Goal: Communication & Community: Answer question/provide support

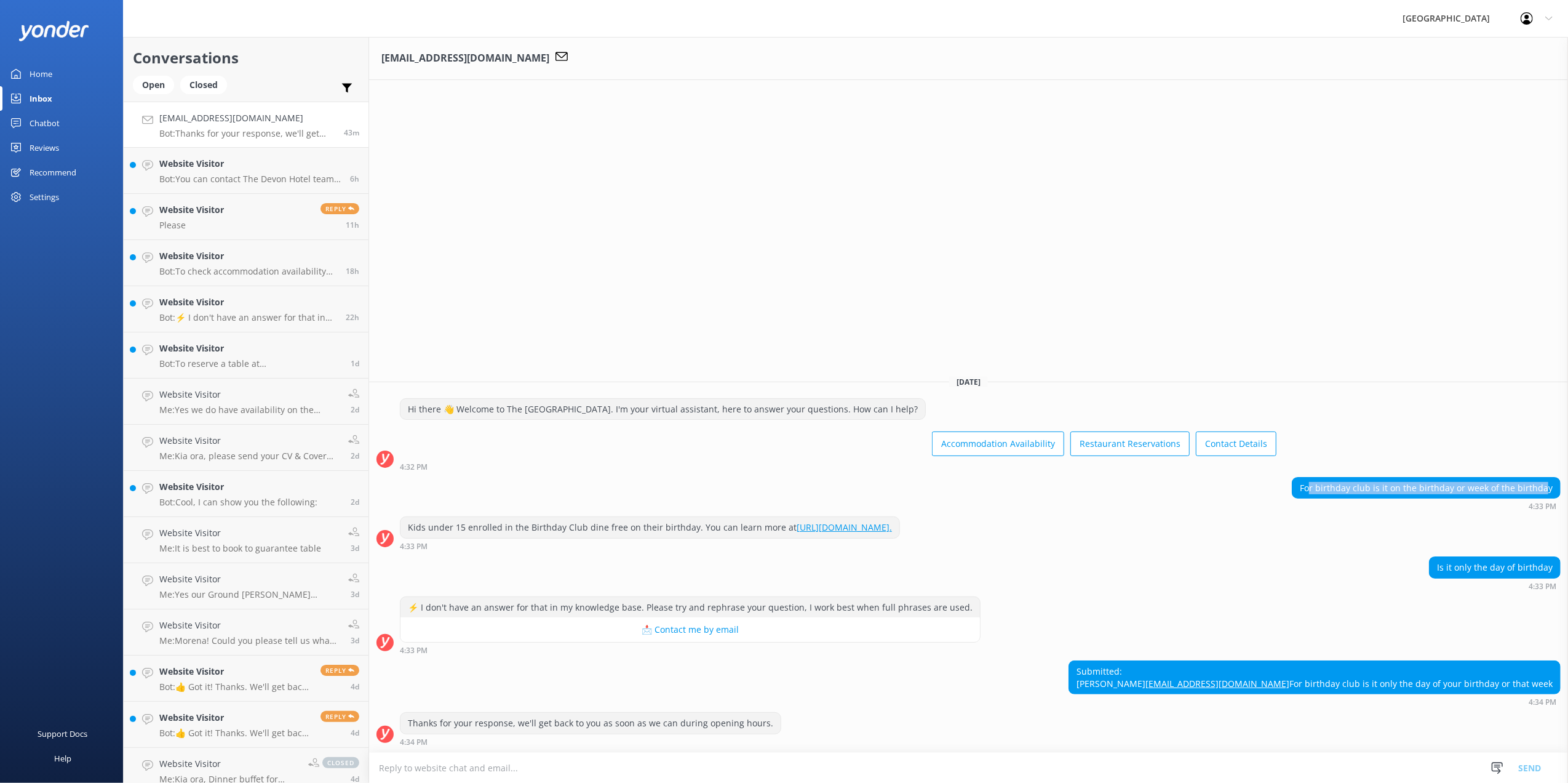
drag, startPoint x: 1317, startPoint y: 471, endPoint x: 1548, endPoint y: 454, distance: 231.6
click at [1548, 477] on div "For birthday club is it on the birthday or week of the birthday" at bounding box center [1426, 488] width 267 height 21
drag, startPoint x: 1445, startPoint y: 547, endPoint x: 1543, endPoint y: 547, distance: 98.0
click at [1543, 557] on div "Is it only the day of birthday" at bounding box center [1495, 568] width 130 height 21
click at [445, 757] on textarea at bounding box center [969, 768] width 1199 height 30
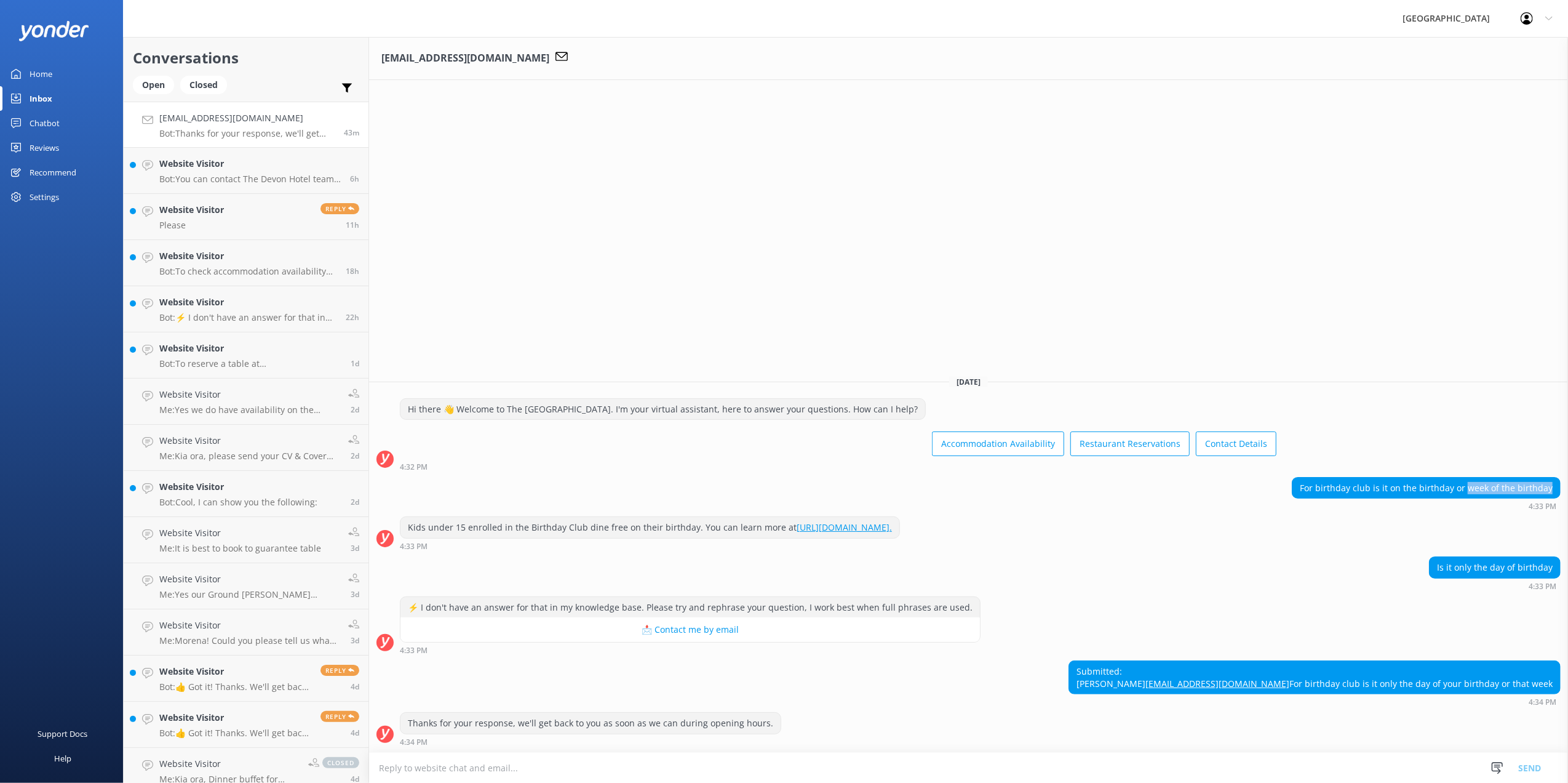
drag, startPoint x: 1471, startPoint y: 467, endPoint x: 1556, endPoint y: 453, distance: 86.1
click at [1556, 477] on div "For birthday club is it on the birthday or week of the birthday" at bounding box center [1426, 488] width 267 height 21
copy div "week of the birthday"
click at [477, 766] on textarea at bounding box center [969, 768] width 1199 height 30
paste textarea "week of the birthday"
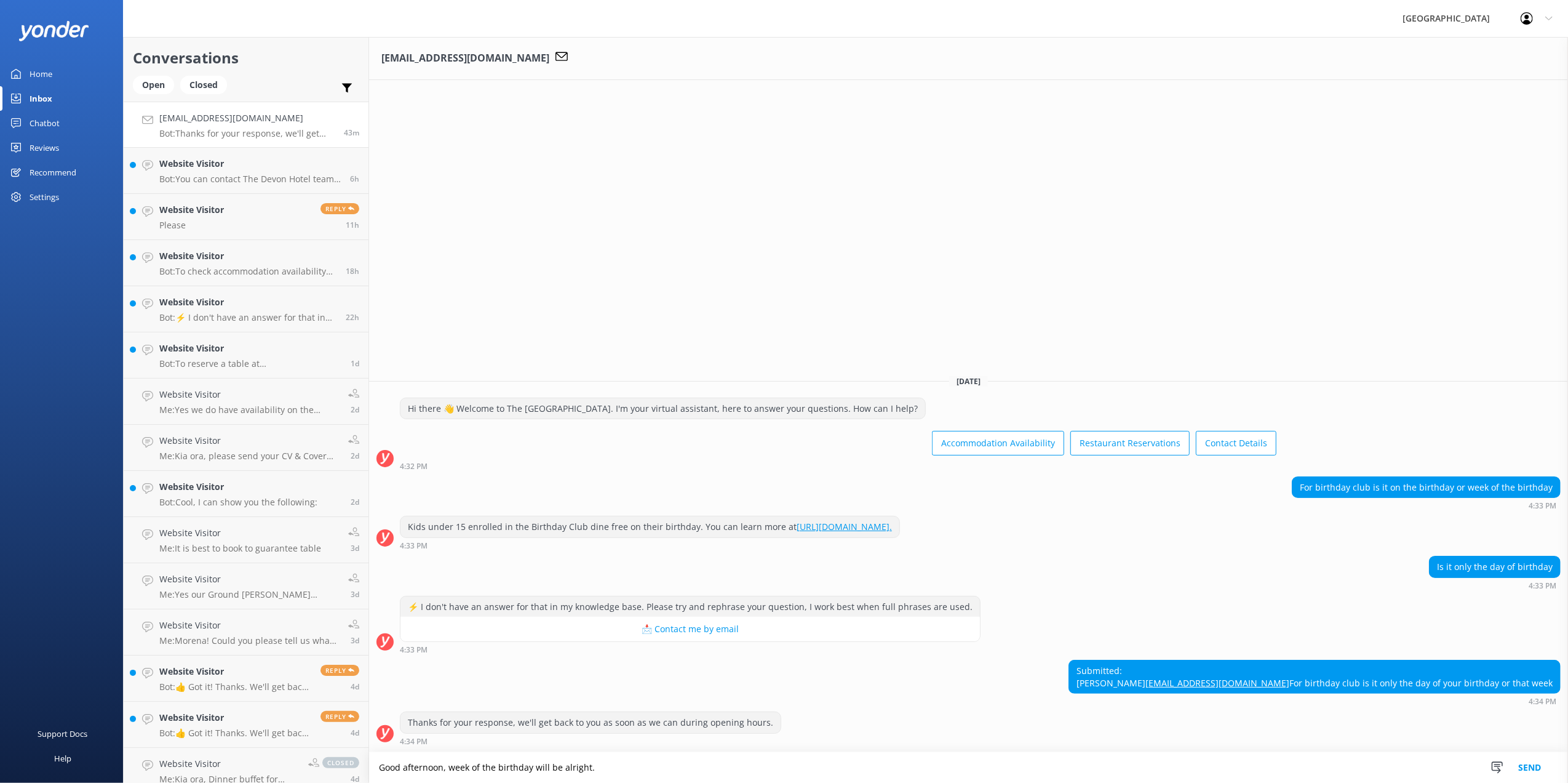
type textarea "Good afternoon, week of the birthday will be alright."
click at [1524, 764] on button "Send" at bounding box center [1530, 767] width 46 height 31
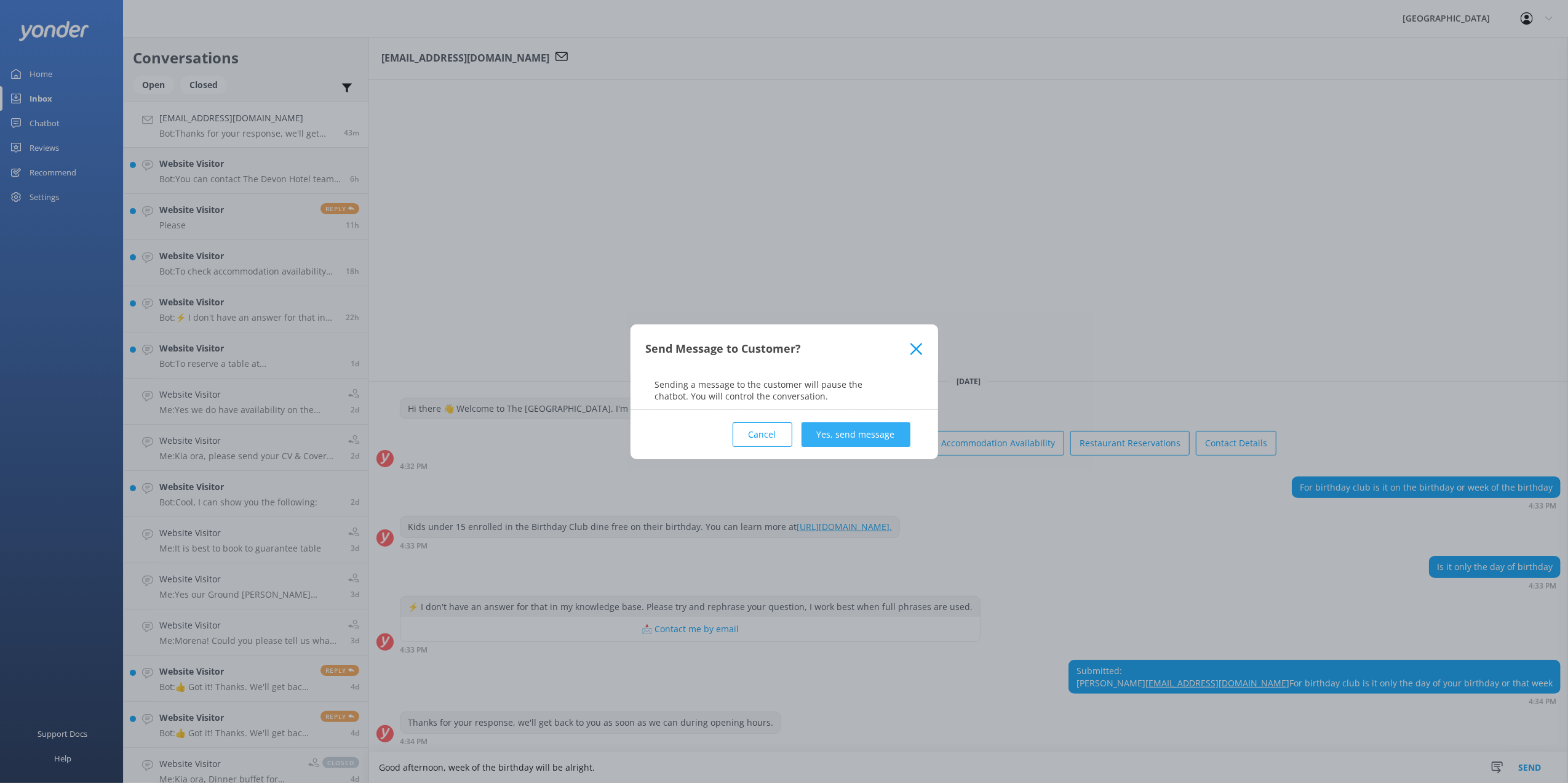
click at [842, 429] on button "Yes, send message" at bounding box center [855, 435] width 109 height 25
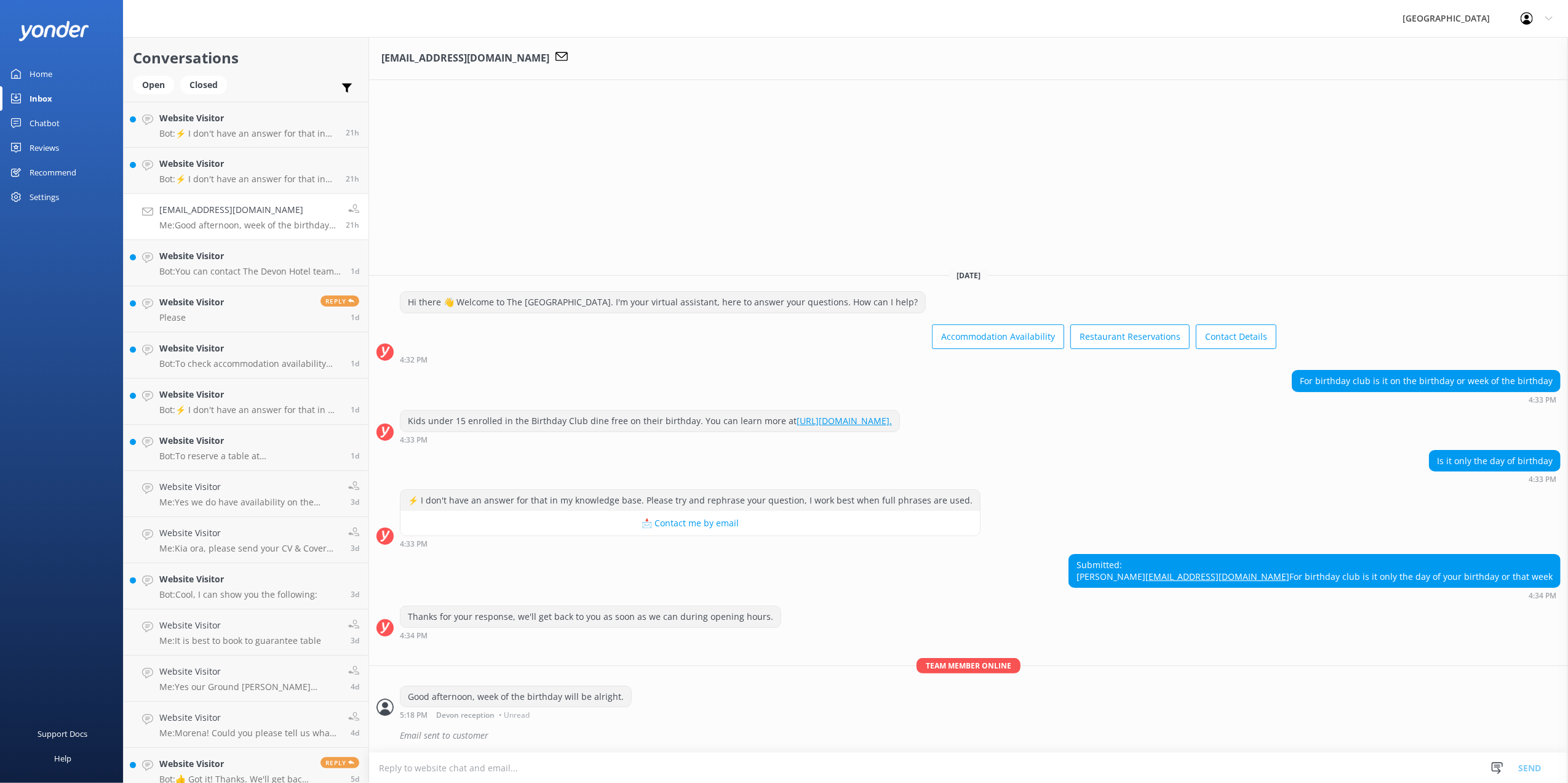
click at [1372, 370] on div "For birthday club is it on the birthday or week of the birthday" at bounding box center [1426, 381] width 267 height 21
drag, startPoint x: 1372, startPoint y: 350, endPoint x: 1453, endPoint y: 436, distance: 118.1
click at [1453, 451] on div "Is it only the day of birthday" at bounding box center [1495, 461] width 130 height 21
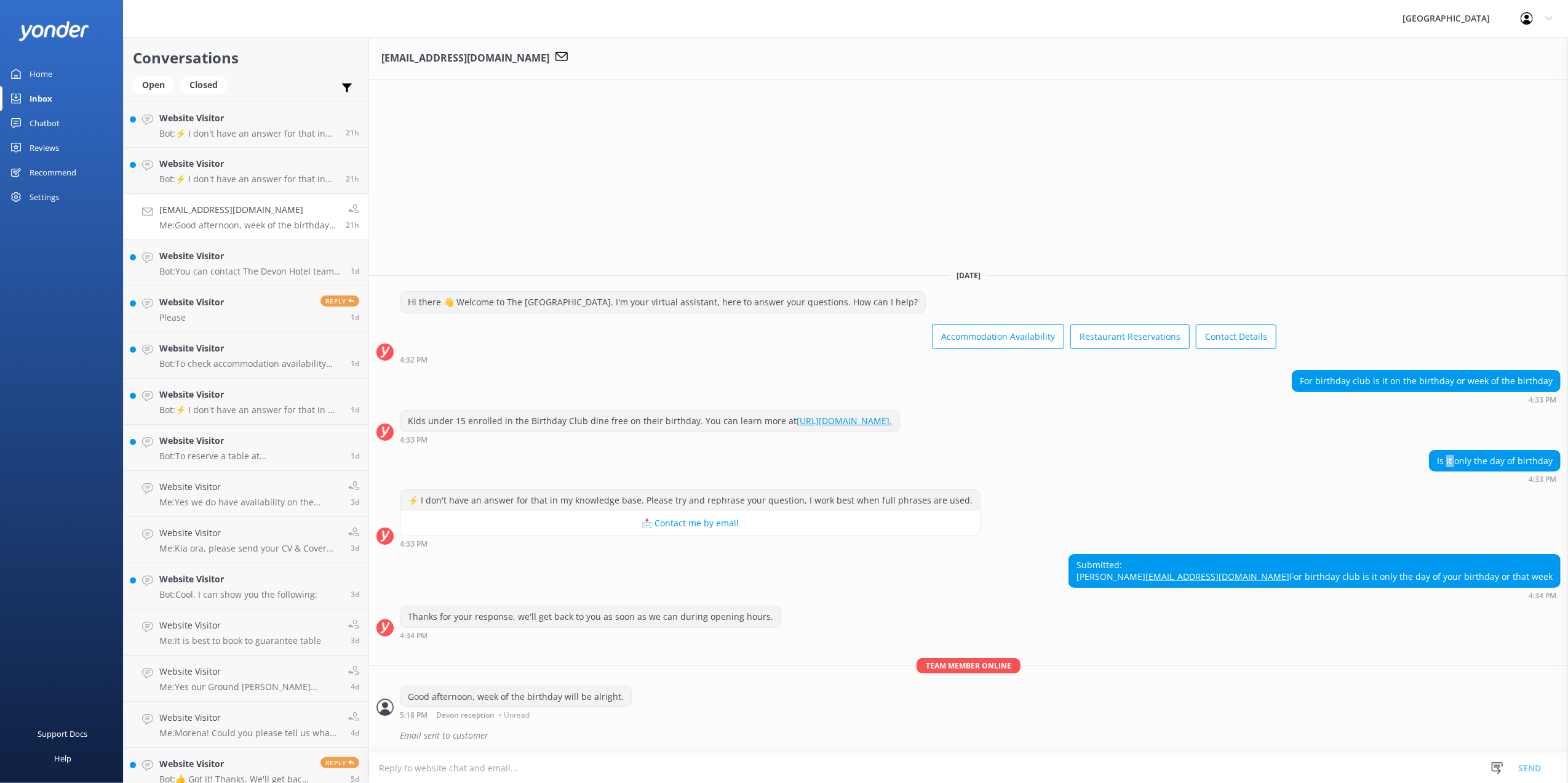
click at [1453, 451] on div "Is it only the day of birthday" at bounding box center [1495, 461] width 130 height 21
drag, startPoint x: 1453, startPoint y: 436, endPoint x: 1336, endPoint y: 442, distance: 117.2
click at [1336, 450] on div "Is it only the day of birthday 4:33 PM" at bounding box center [969, 467] width 1199 height 34
click at [1434, 451] on div "Is it only the day of birthday" at bounding box center [1495, 461] width 130 height 21
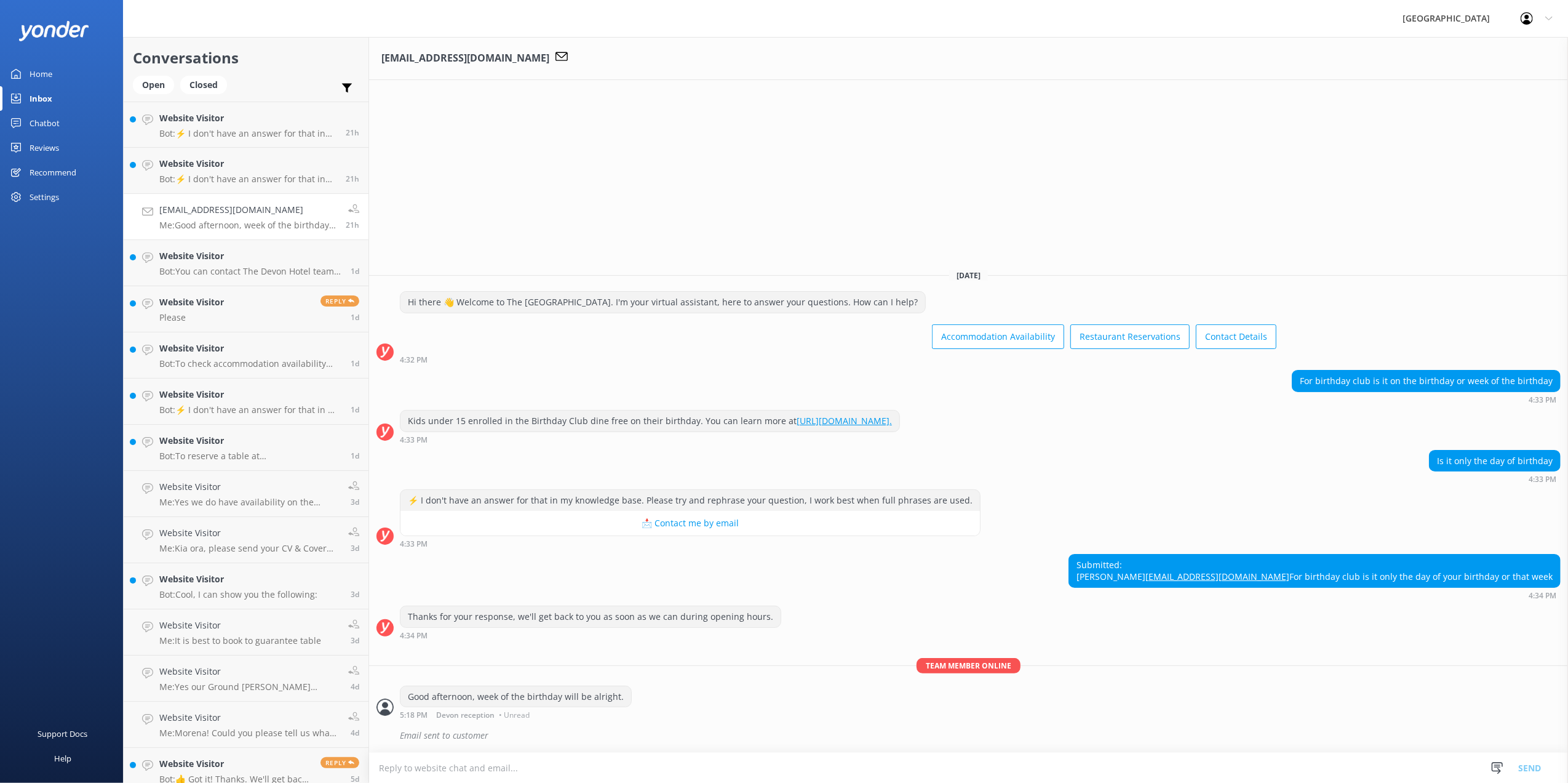
click at [574, 765] on textarea at bounding box center [969, 768] width 1199 height 30
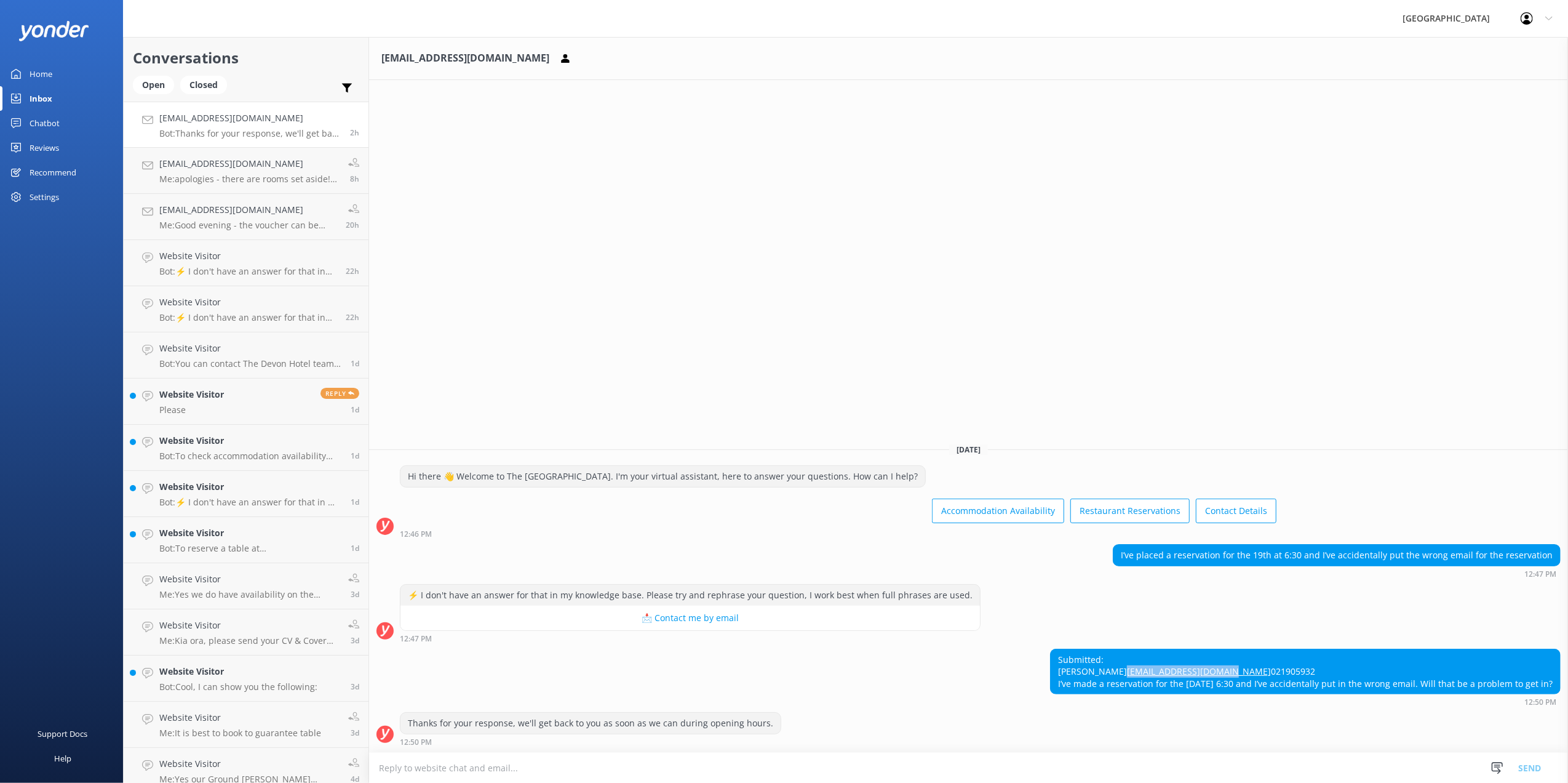
drag, startPoint x: 1177, startPoint y: 663, endPoint x: 1055, endPoint y: 661, distance: 122.0
click at [1055, 661] on div "Submitted: Dallas maree [EMAIL_ADDRESS][DOMAIN_NAME] 021905932 I’ve made a rese…" at bounding box center [1305, 671] width 509 height 45
copy link "[EMAIL_ADDRESS][DOMAIN_NAME]"
click at [1094, 773] on textarea at bounding box center [969, 768] width 1199 height 30
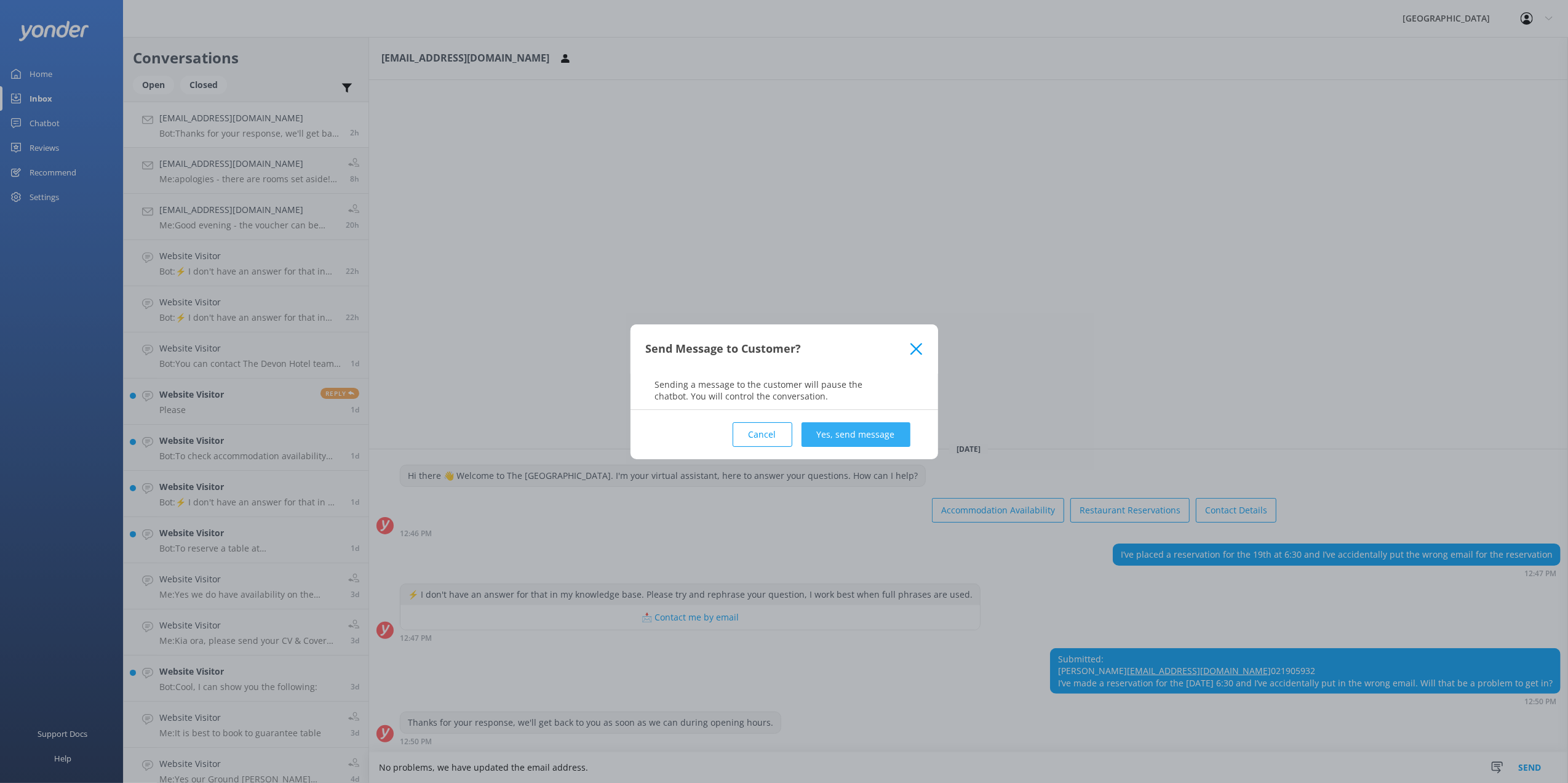
type textarea "No problems, we have updated the email address."
click at [896, 435] on button "Yes, send message" at bounding box center [855, 435] width 109 height 25
